Goal: Complete application form

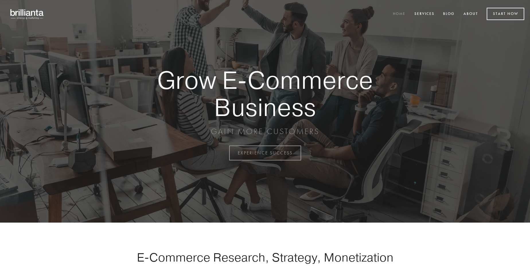
scroll to position [1503, 0]
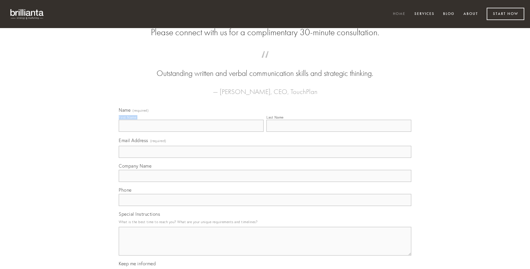
type input "Melinda Steuber"
click at [339, 132] on input "Last Name" at bounding box center [338, 126] width 145 height 12
type input "Melinda Steuber"
click at [265, 158] on input "Email Address (required)" at bounding box center [265, 152] width 293 height 12
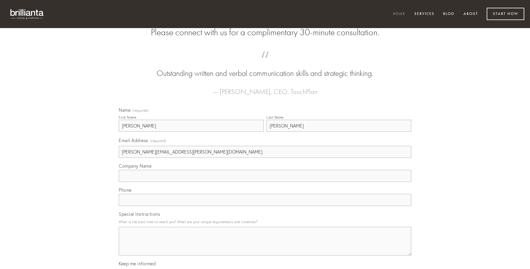
type input "[PERSON_NAME][EMAIL_ADDRESS][PERSON_NAME][DOMAIN_NAME]"
click at [265, 182] on input "Company Name" at bounding box center [265, 176] width 293 height 12
type input "aqua"
click at [265, 206] on input "text" at bounding box center [265, 200] width 293 height 12
click at [265, 247] on textarea "Special Instructions" at bounding box center [265, 241] width 293 height 29
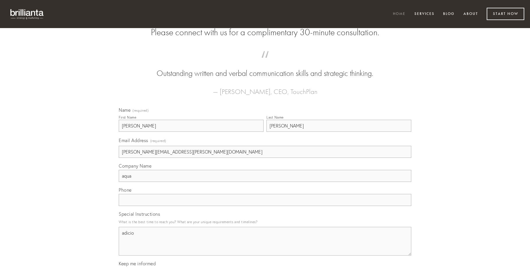
type textarea "adicio"
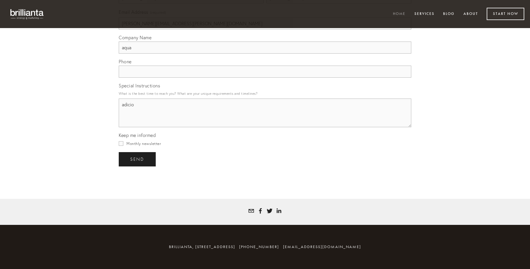
click at [138, 159] on span "send" at bounding box center [137, 159] width 14 height 5
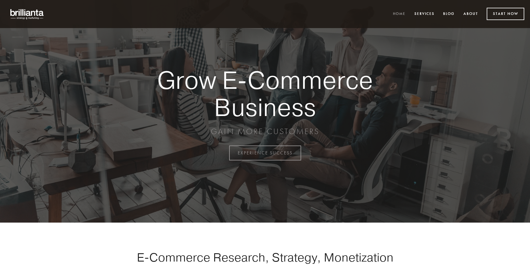
scroll to position [1503, 0]
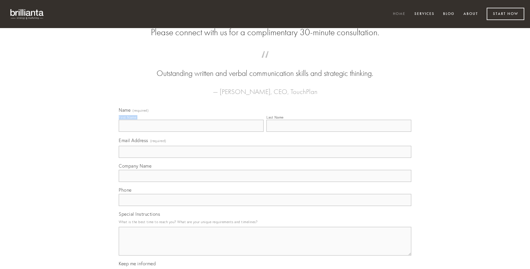
type input "[PERSON_NAME]"
click at [339, 132] on input "Last Name" at bounding box center [338, 126] width 145 height 12
type input "[PERSON_NAME]"
click at [265, 158] on input "Email Address (required)" at bounding box center [265, 152] width 293 height 12
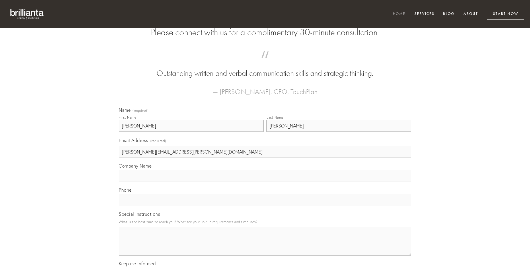
type input "[PERSON_NAME][EMAIL_ADDRESS][PERSON_NAME][DOMAIN_NAME]"
click at [265, 182] on input "Company Name" at bounding box center [265, 176] width 293 height 12
type input "thymbra"
click at [265, 206] on input "text" at bounding box center [265, 200] width 293 height 12
click at [265, 247] on textarea "Special Instructions" at bounding box center [265, 241] width 293 height 29
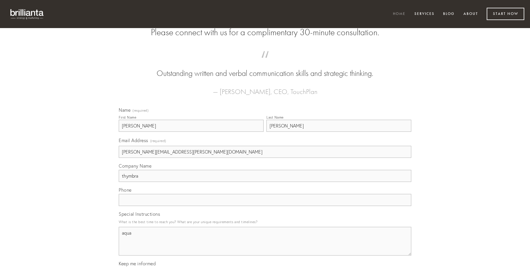
type textarea "aqua"
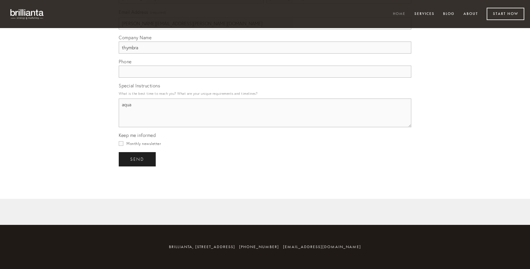
click at [138, 159] on span "send" at bounding box center [137, 159] width 14 height 5
